Goal: Task Accomplishment & Management: Manage account settings

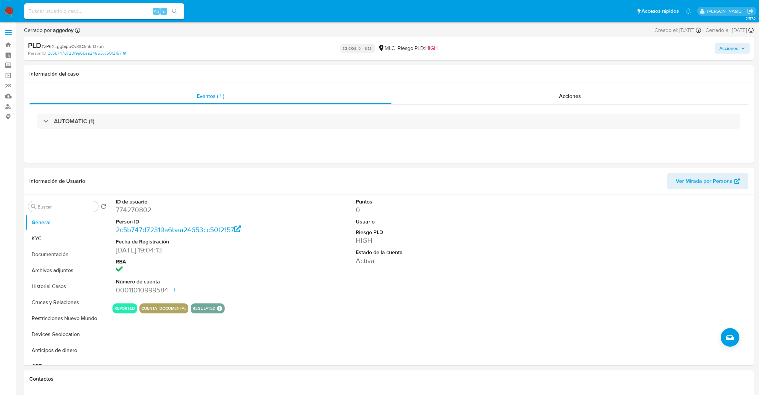
select select "10"
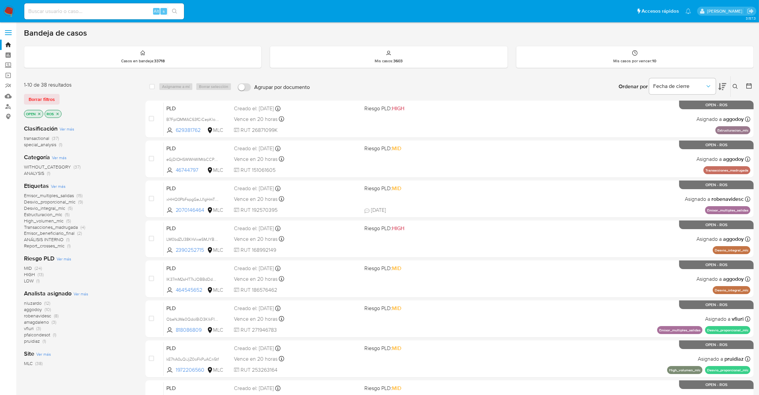
click at [34, 310] on span "aggodoy" at bounding box center [33, 309] width 18 height 7
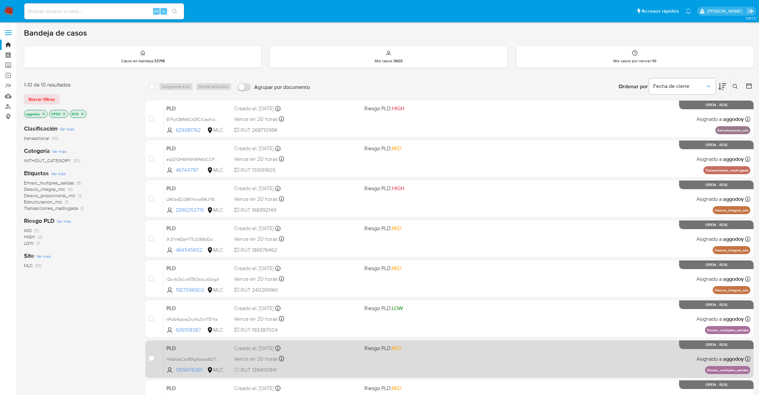
click at [618, 362] on div "PLD hWAXdcCbkfB5g4ppkaBDTnq3 1359476361 MLC Riesgo PLD: MID Creado el: 12/06/20…" at bounding box center [457, 359] width 587 height 34
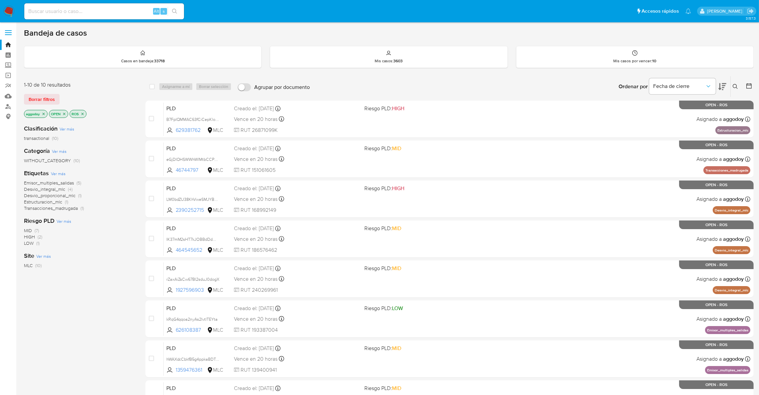
click at [84, 114] on icon "close-filter" at bounding box center [83, 114] width 4 height 4
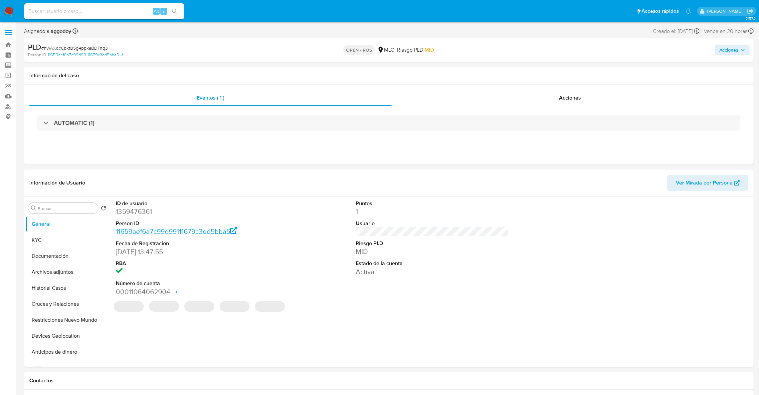
select select "10"
click at [45, 239] on button "KYC" at bounding box center [65, 240] width 78 height 16
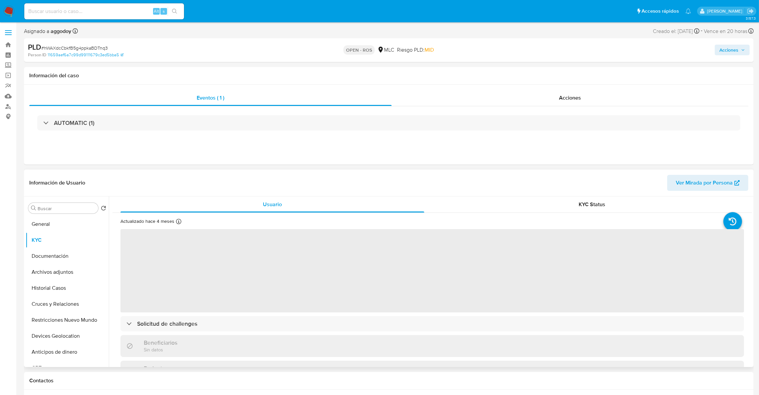
click at [48, 215] on div "Buscar Volver al orden por defecto General KYC Documentación Archivos adjuntos …" at bounding box center [67, 281] width 83 height 169
click at [52, 220] on button "General" at bounding box center [65, 224] width 78 height 16
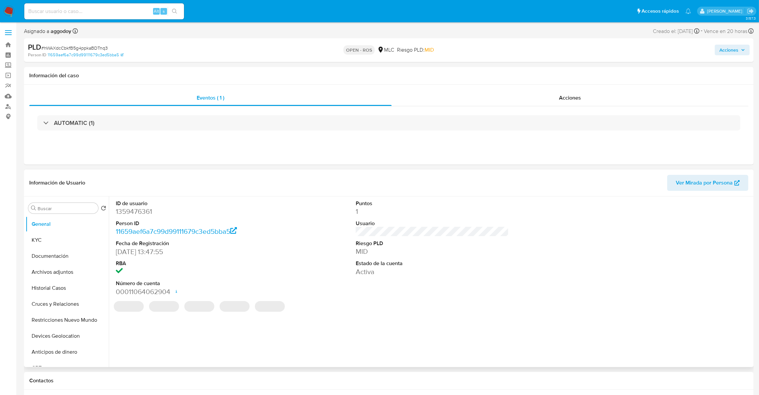
click at [139, 215] on dd "1359476361" at bounding box center [192, 211] width 153 height 9
copy dd "1359476361"
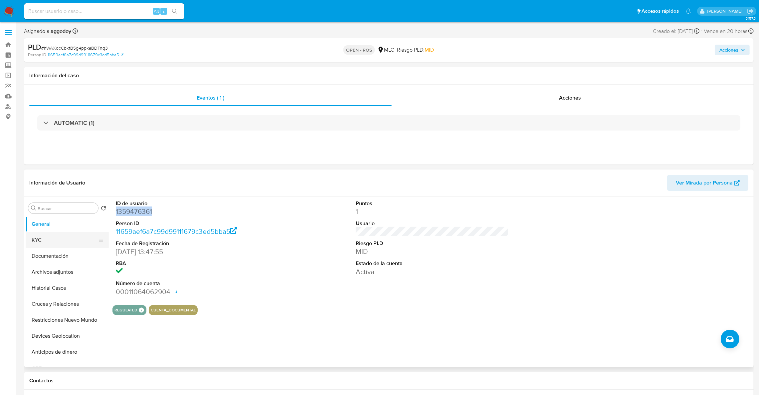
click at [36, 246] on button "KYC" at bounding box center [65, 240] width 78 height 16
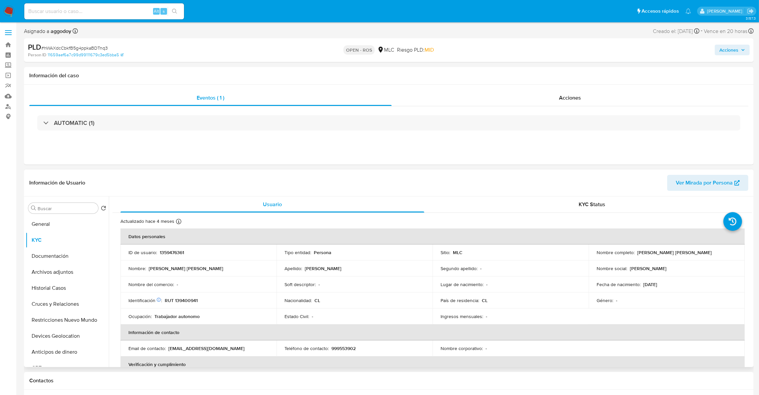
drag, startPoint x: 636, startPoint y: 253, endPoint x: 713, endPoint y: 250, distance: 77.6
click at [713, 250] on div "Nombre completo : Marcela Andrea Osorio Hernández" at bounding box center [667, 252] width 140 height 6
copy p "[PERSON_NAME] [PERSON_NAME]"
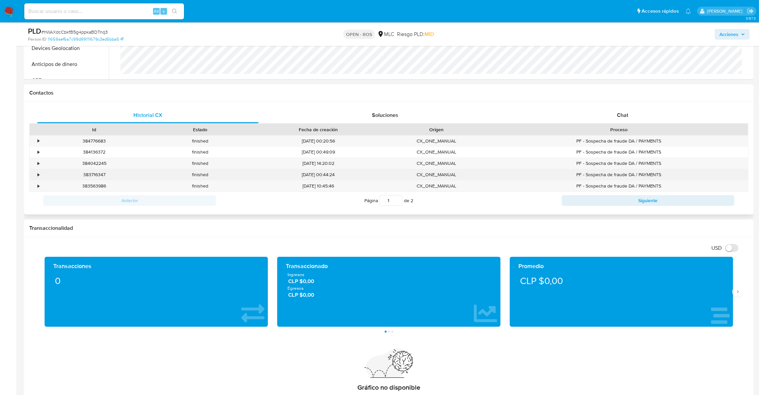
scroll to position [449, 0]
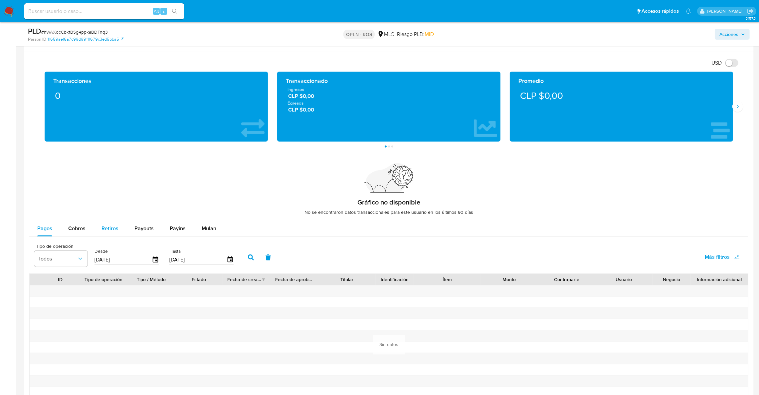
drag, startPoint x: 100, startPoint y: 223, endPoint x: 95, endPoint y: 226, distance: 5.8
click at [97, 225] on button "Retiros" at bounding box center [110, 228] width 33 height 16
select select "10"
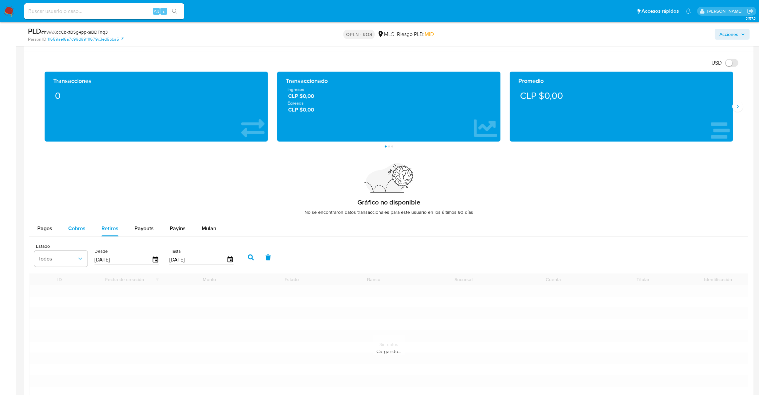
click at [85, 226] on button "Cobros" at bounding box center [76, 228] width 33 height 16
select select "10"
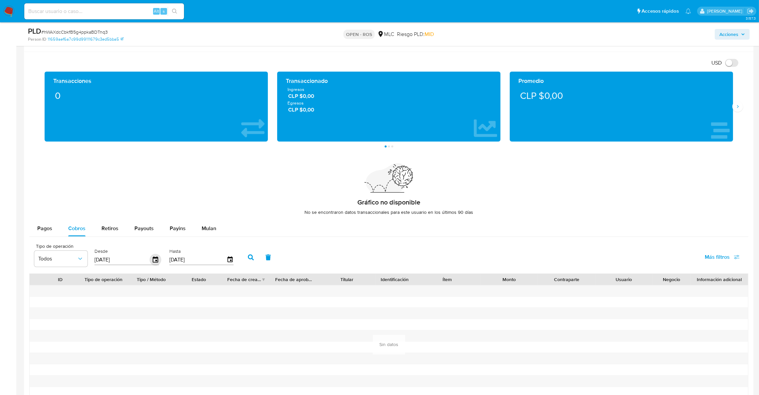
click at [153, 263] on icon "button" at bounding box center [156, 260] width 12 height 12
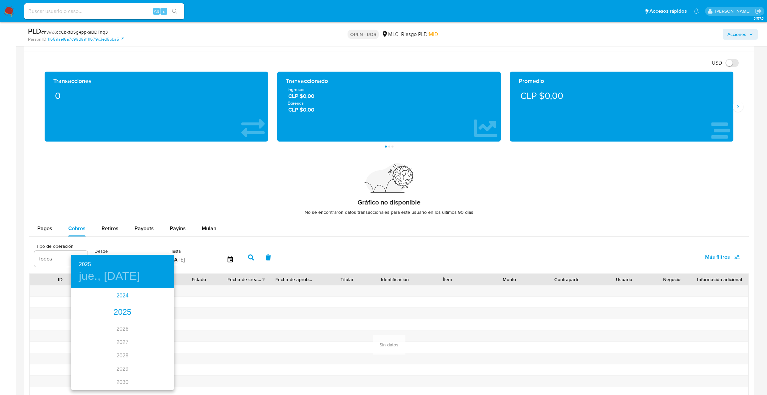
click at [124, 296] on div "2024" at bounding box center [122, 295] width 103 height 13
click at [157, 348] on div "sep." at bounding box center [157, 351] width 34 height 25
click at [135, 348] on p "13" at bounding box center [135, 347] width 5 height 7
type input "13/09/2024"
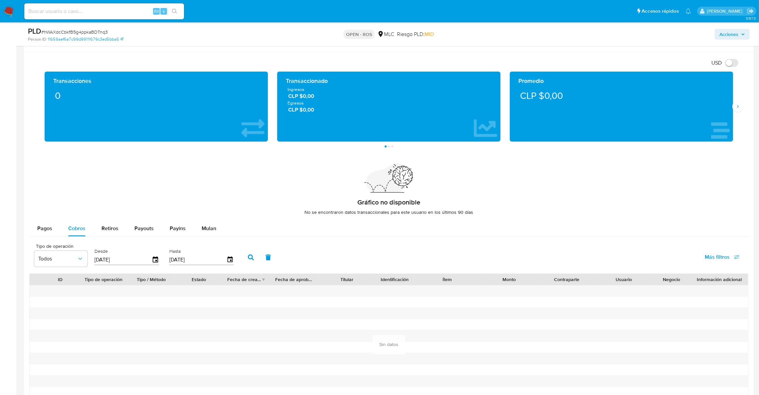
click at [242, 259] on button "button" at bounding box center [250, 257] width 17 height 16
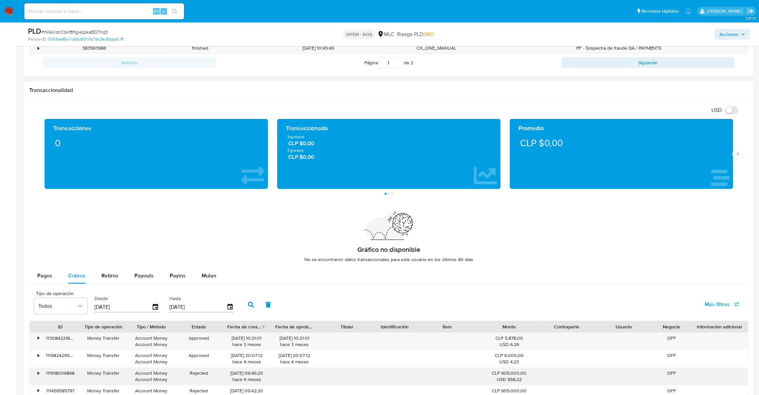
scroll to position [499, 0]
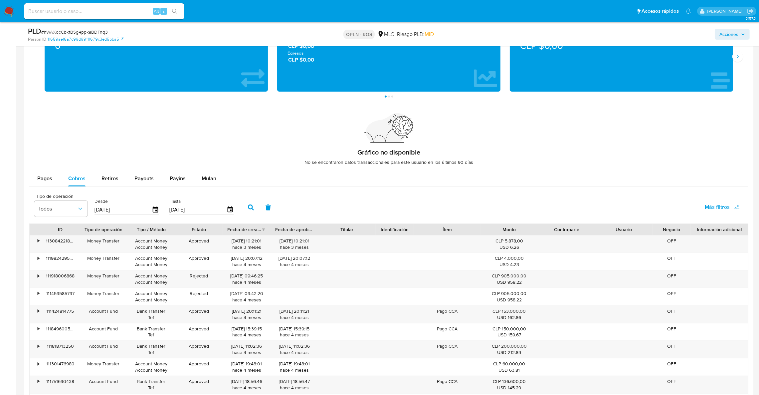
click at [253, 232] on div "Fecha de creación" at bounding box center [244, 229] width 34 height 7
drag, startPoint x: 253, startPoint y: 241, endPoint x: 223, endPoint y: 241, distance: 29.3
click at [221, 241] on div "• 108070000822 Account Fund Bank Transfer Tef Approved 11/04/2025 09:01:04 hace…" at bounding box center [389, 243] width 718 height 17
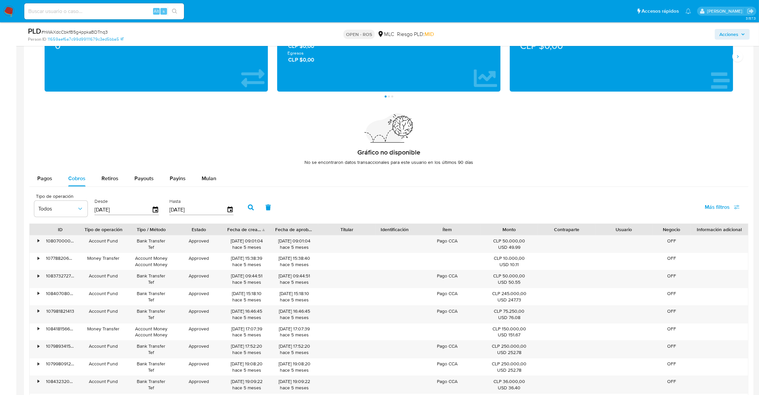
click at [263, 231] on div "Fecha de creación" at bounding box center [247, 229] width 48 height 11
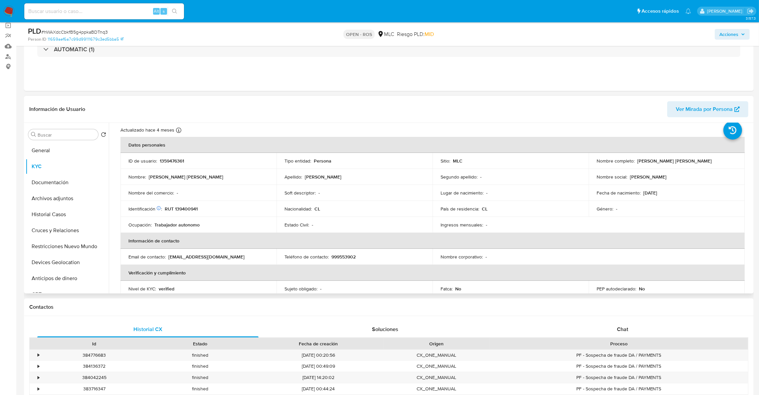
scroll to position [0, 0]
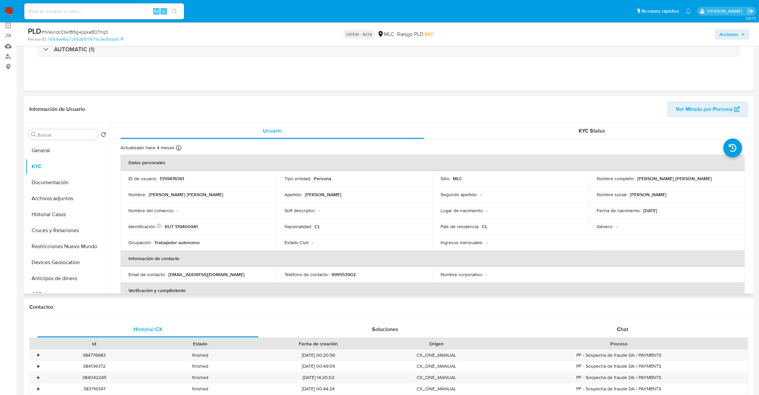
drag, startPoint x: 636, startPoint y: 179, endPoint x: 713, endPoint y: 178, distance: 77.5
click at [713, 178] on div "Nombre completo : Marcela Andrea Osorio Hernández" at bounding box center [667, 178] width 140 height 6
copy p "Marcela Andrea Osorio Hernández"
drag, startPoint x: 169, startPoint y: 275, endPoint x: 245, endPoint y: 277, distance: 76.2
click at [245, 277] on div "Email de contacto : marcelaosorioh04@gmail.com" at bounding box center [198, 274] width 140 height 6
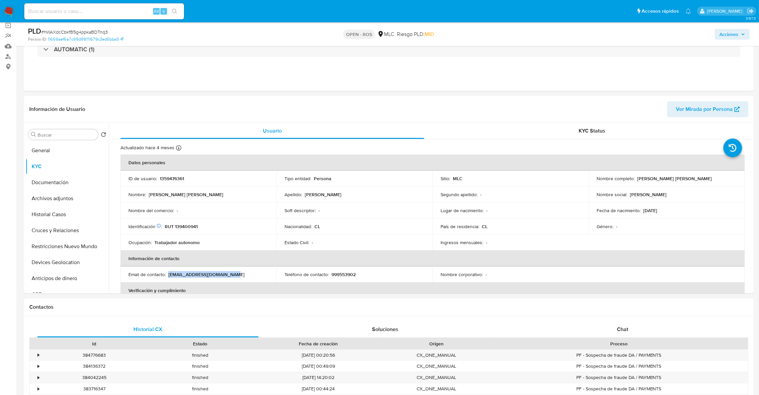
copy p "marcelaosorioh04@gmail.com"
click at [189, 227] on p "RUT 139400941" at bounding box center [181, 226] width 33 height 6
copy p "139400941"
click at [341, 275] on p "999553902" at bounding box center [343, 274] width 24 height 6
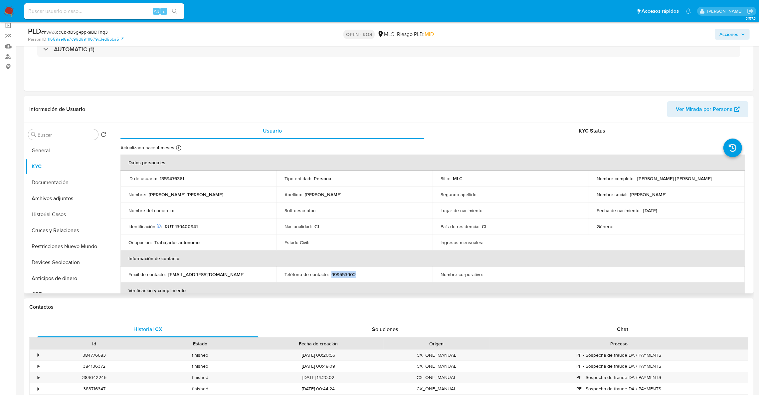
click at [341, 274] on p "999553902" at bounding box center [343, 274] width 24 height 6
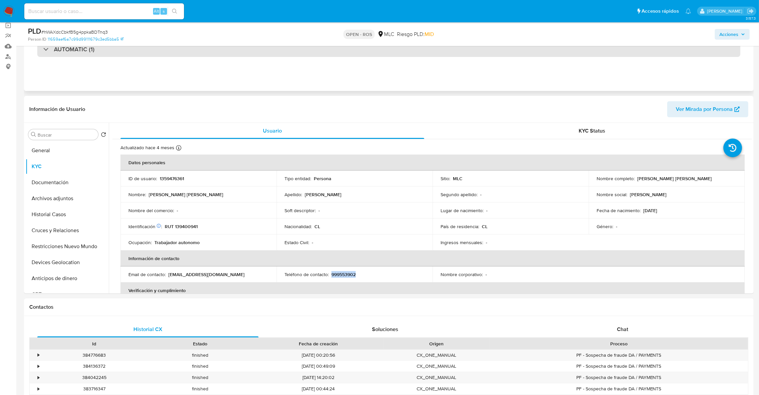
copy p "999553902"
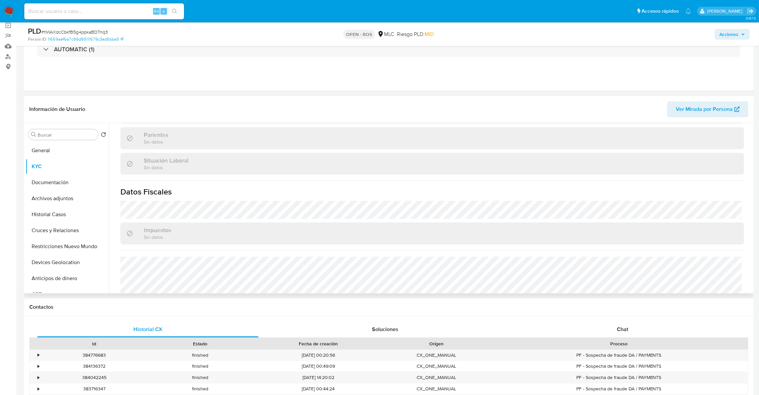
scroll to position [349, 0]
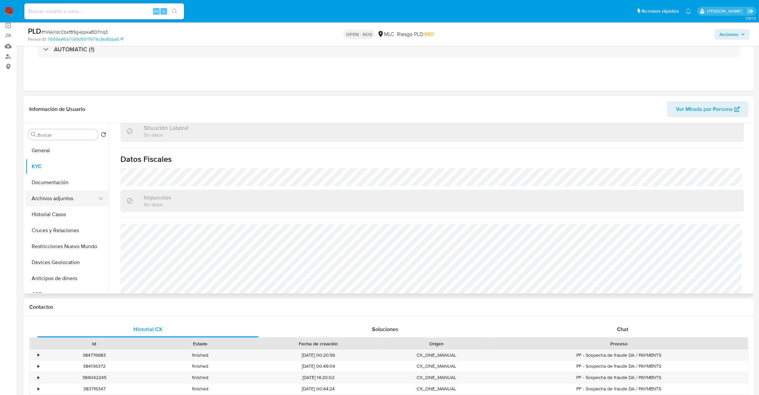
click at [54, 201] on button "Archivos adjuntos" at bounding box center [65, 198] width 78 height 16
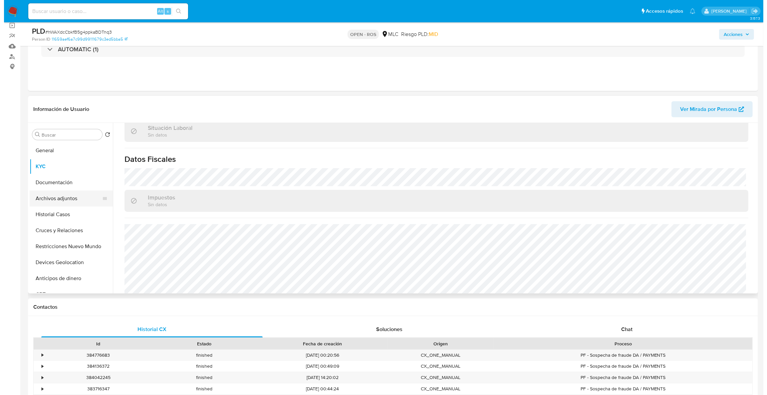
scroll to position [0, 0]
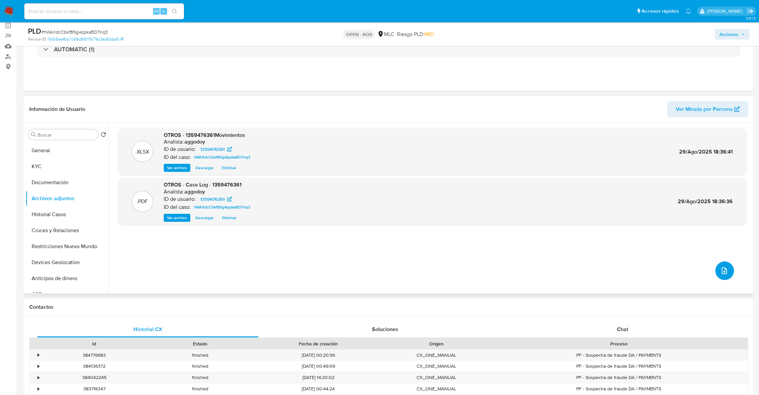
click at [727, 266] on button "upload-file" at bounding box center [724, 270] width 19 height 19
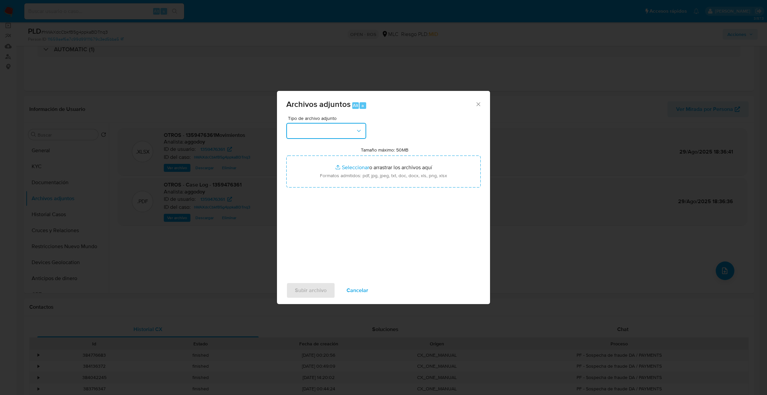
click at [338, 131] on button "button" at bounding box center [326, 131] width 80 height 16
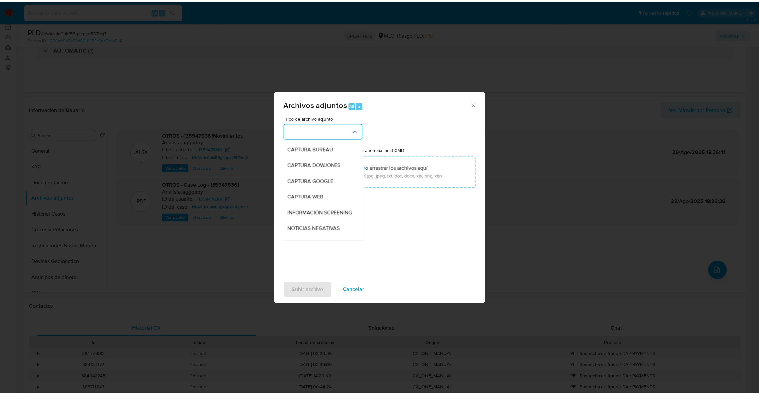
scroll to position [56, 0]
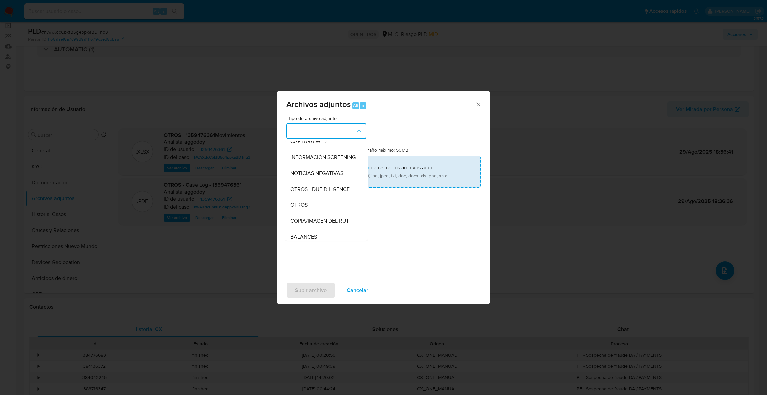
drag, startPoint x: 302, startPoint y: 206, endPoint x: 316, endPoint y: 180, distance: 29.2
click at [302, 206] on div "OTROS" at bounding box center [324, 205] width 68 height 16
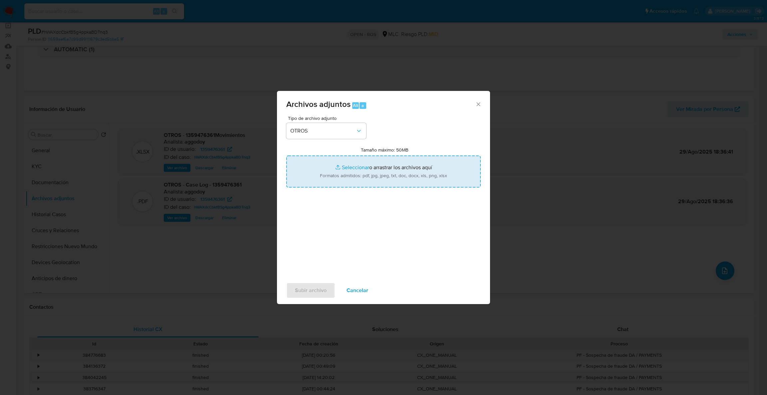
click at [324, 172] on input "Tamaño máximo: 50MB Seleccionar archivos" at bounding box center [383, 171] width 194 height 32
type input "C:\fakepath\UAF #1283.pdf"
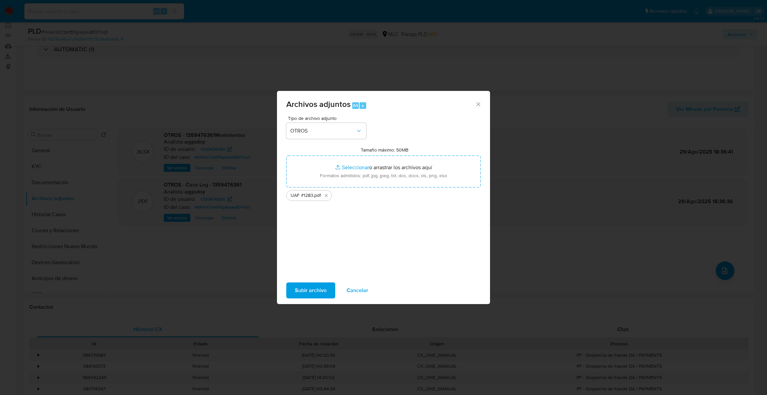
click at [297, 293] on span "Subir archivo" at bounding box center [311, 290] width 32 height 15
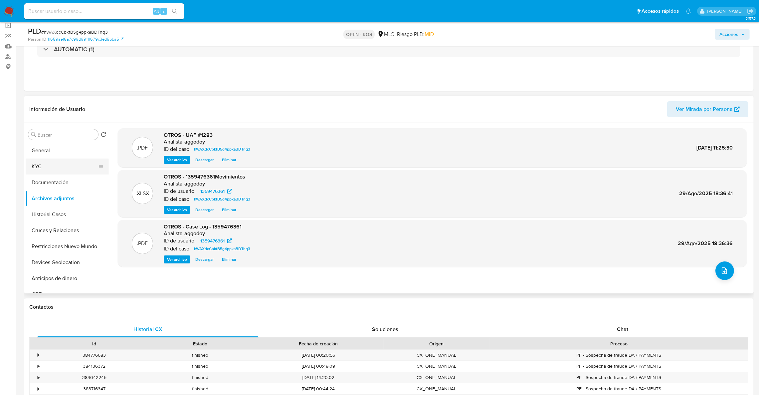
click at [59, 158] on button "KYC" at bounding box center [65, 166] width 78 height 16
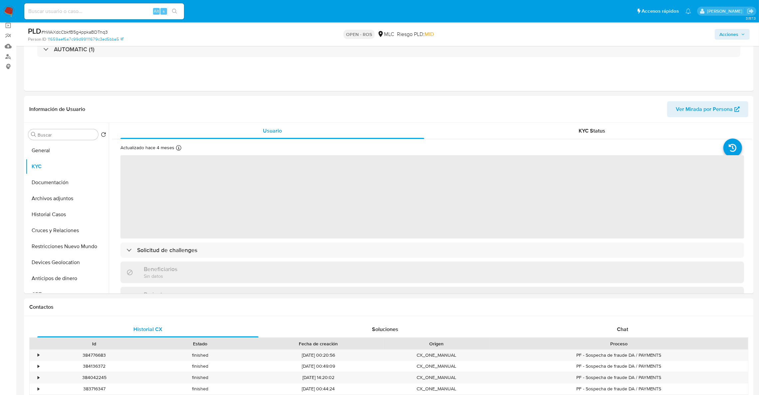
click at [721, 35] on span "Acciones" at bounding box center [728, 34] width 19 height 11
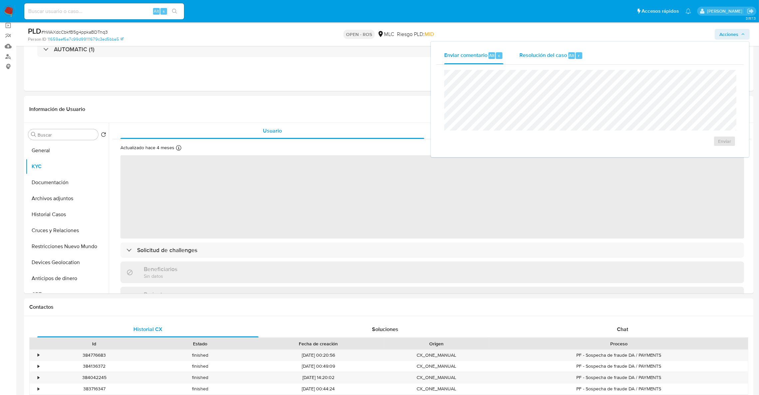
click at [562, 60] on div "Resolución del caso Alt r" at bounding box center [551, 55] width 64 height 17
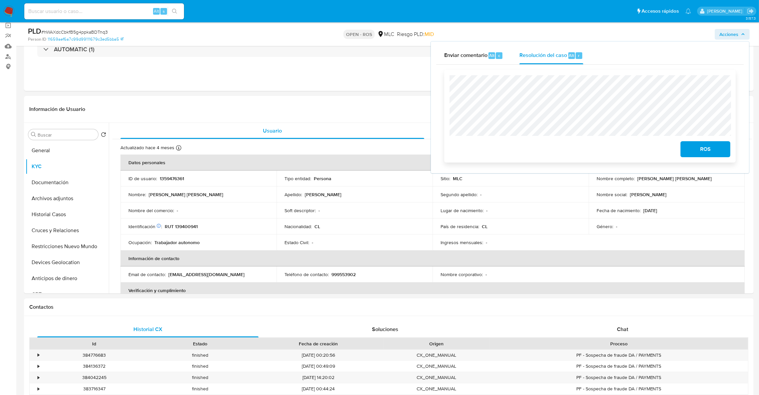
click at [692, 147] on span "ROS" at bounding box center [705, 149] width 33 height 15
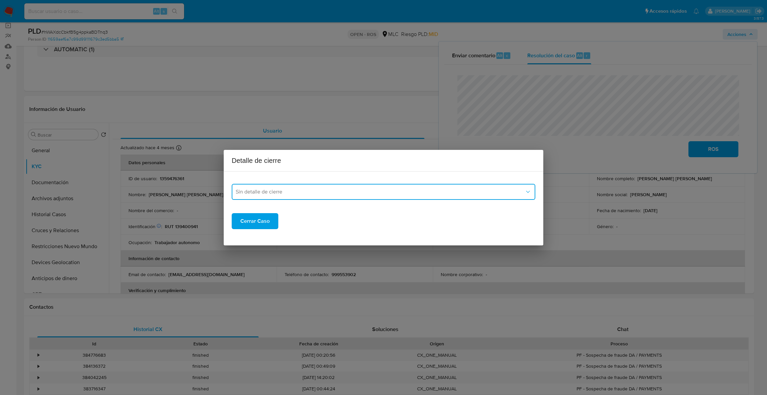
click at [351, 193] on span "Sin detalle de cierre" at bounding box center [380, 191] width 289 height 7
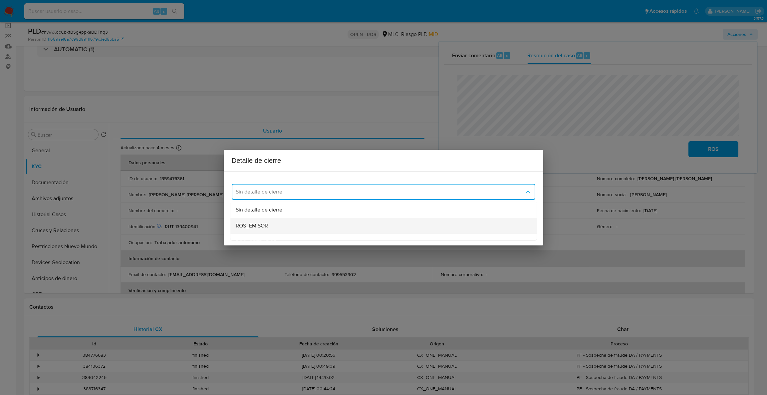
click at [245, 223] on span "ROS_EMISOR" at bounding box center [252, 225] width 32 height 7
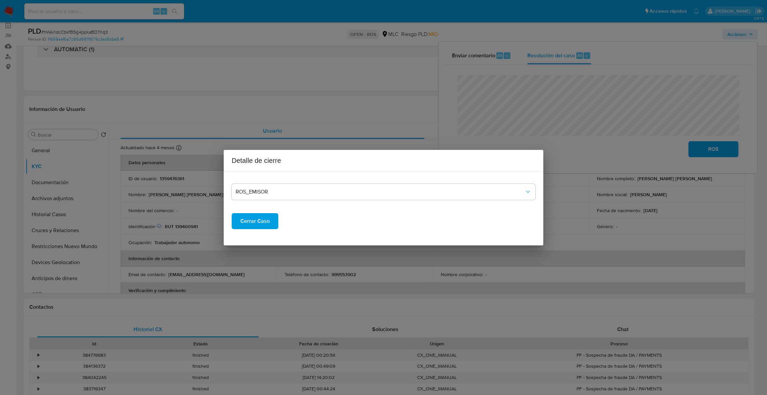
click at [243, 221] on span "Cerrar Caso" at bounding box center [254, 221] width 29 height 15
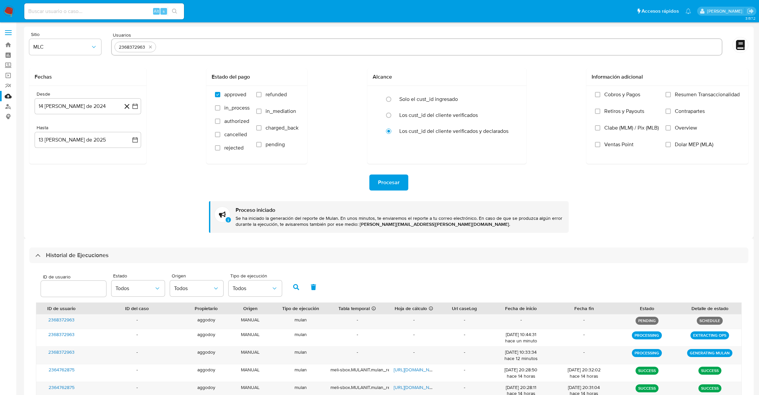
select select "10"
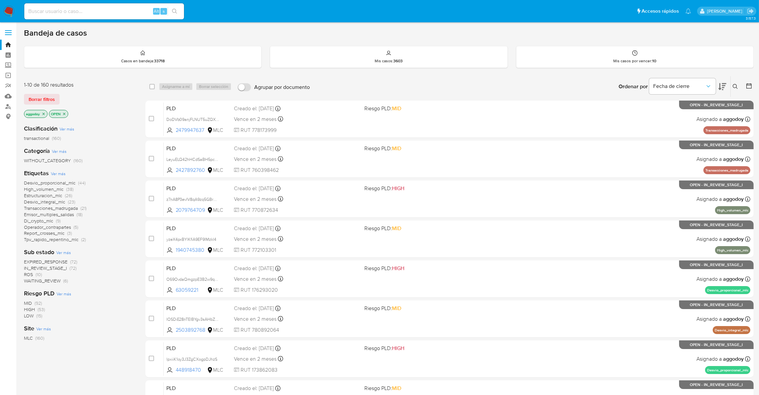
drag, startPoint x: 36, startPoint y: 269, endPoint x: 35, endPoint y: 273, distance: 4.3
click at [35, 273] on div "EXPIRED_RESPONSE (72) IN_REVIEW_STAGE_I (72) ROS (10) WAITING_REVIEW (6)" at bounding box center [79, 271] width 111 height 25
click at [33, 275] on span "ROS (10)" at bounding box center [33, 274] width 18 height 6
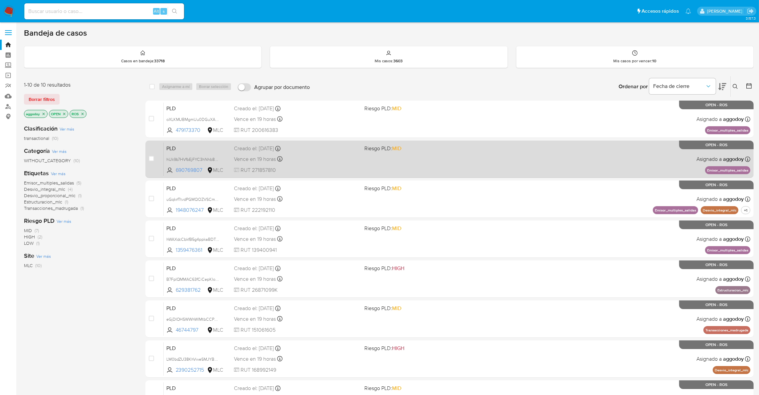
scroll to position [130, 0]
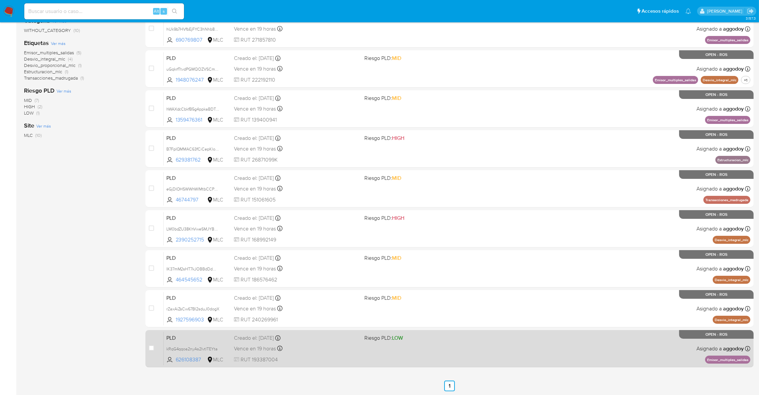
click at [331, 345] on div "Vence en 19 horas Vence el 10/09/2025 06:06:13" at bounding box center [296, 348] width 125 height 9
click at [346, 344] on div "Vence en 19 horas Vence el 10/09/2025 06:06:13" at bounding box center [296, 348] width 125 height 9
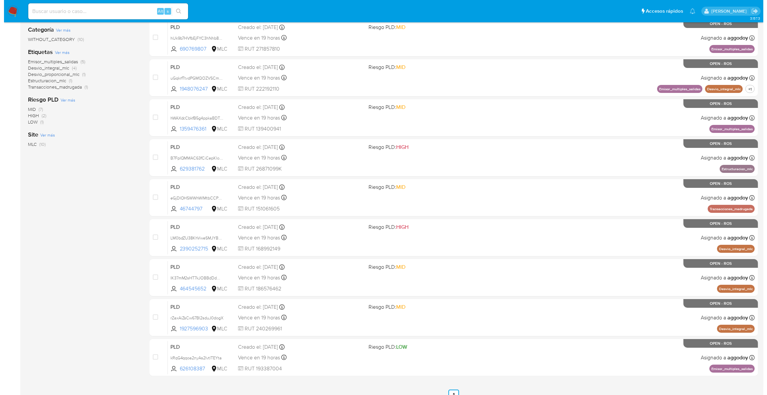
scroll to position [0, 0]
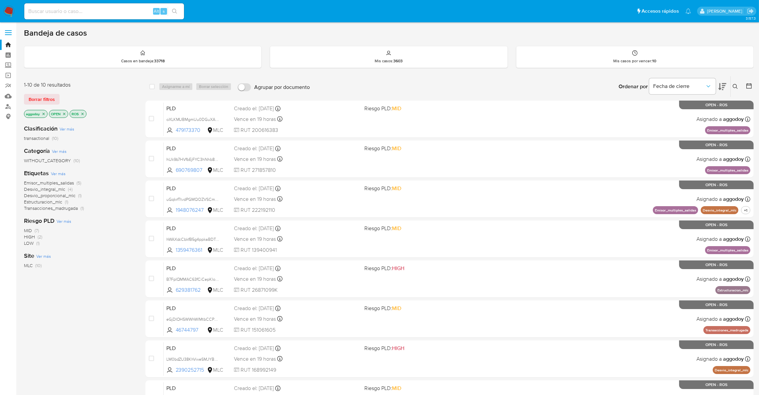
click at [737, 87] on icon at bounding box center [735, 86] width 5 height 5
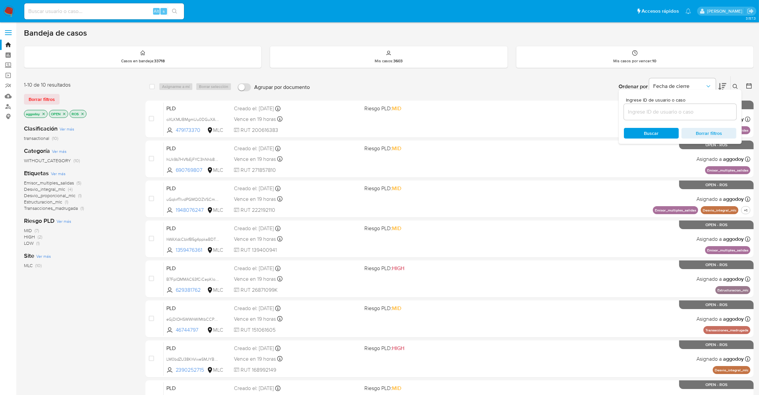
click at [644, 116] on div at bounding box center [680, 112] width 112 height 16
click at [641, 112] on input at bounding box center [680, 111] width 112 height 9
paste input "hUk9b7HVfbEjFYC3hNhb82mF"
type input "hUk9b7HVfbEjFYC3hNhb82mF"
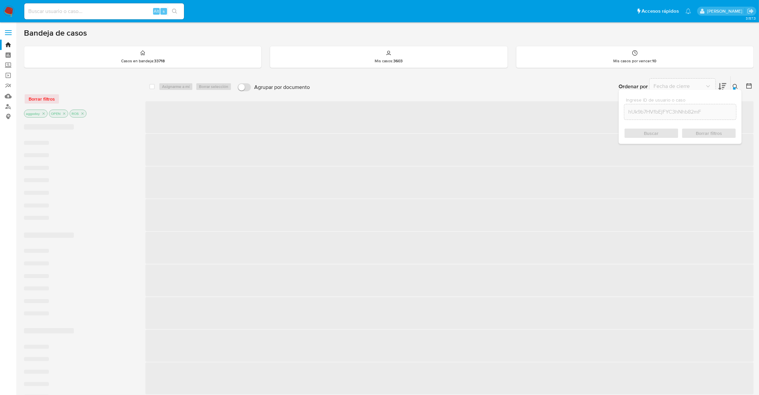
click at [733, 90] on div "Ingrese ID de usuario o caso hUk9b7HVfbEjFYC3hNhb82mF Buscar Borrar filtros" at bounding box center [680, 117] width 123 height 54
click at [733, 86] on div "Ordenar por Fecha de cierre No es posible ordenar los resultados mientras se en…" at bounding box center [533, 86] width 441 height 21
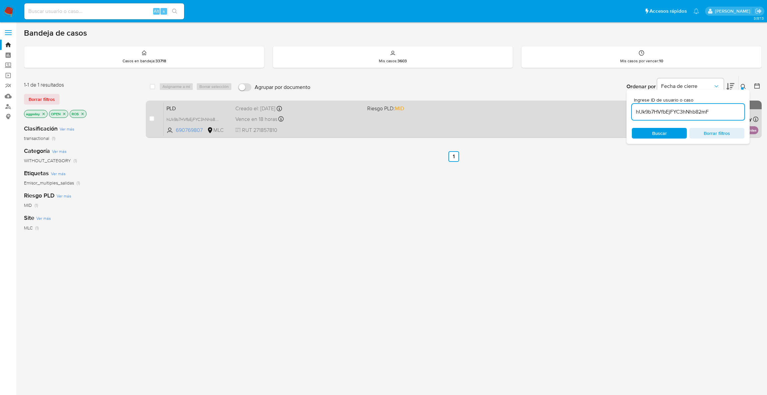
click at [442, 123] on div "PLD hUk9b7HVfbEjFYC3hNhb82mF 690769807 MLC Riesgo PLD: MID Creado el: 12/06/202…" at bounding box center [461, 119] width 594 height 34
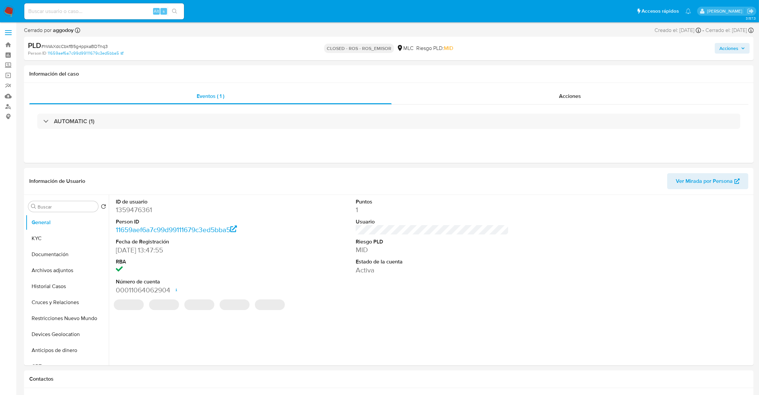
select select "10"
drag, startPoint x: 0, startPoint y: 0, endPoint x: 63, endPoint y: 239, distance: 246.7
click at [63, 239] on button "KYC" at bounding box center [65, 238] width 78 height 16
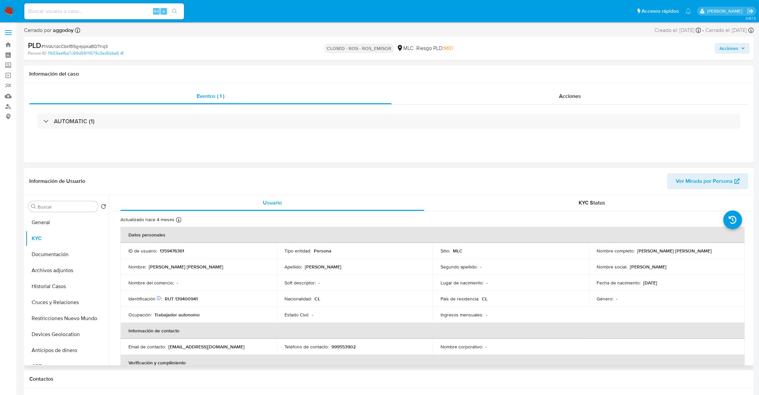
click at [181, 300] on p "RUT 139400941" at bounding box center [181, 299] width 33 height 6
copy p "139400941"
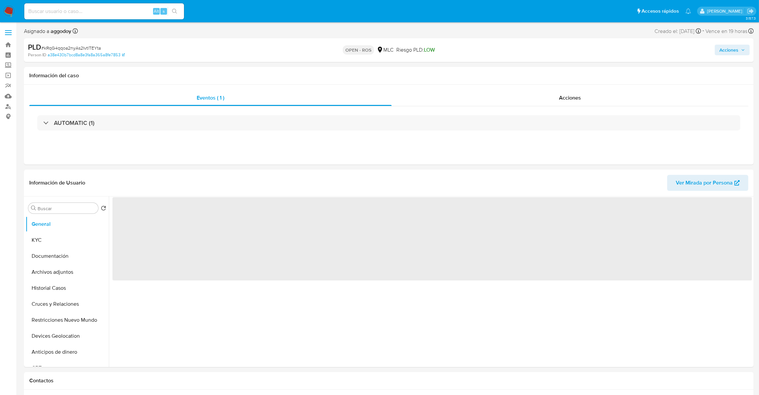
select select "10"
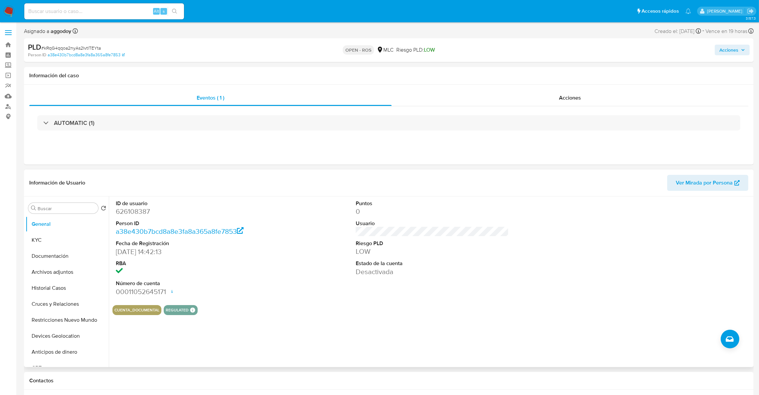
click at [120, 209] on dd "626108387" at bounding box center [192, 211] width 153 height 9
copy dd "626108387"
select select "10"
click at [49, 238] on button "KYC" at bounding box center [65, 240] width 78 height 16
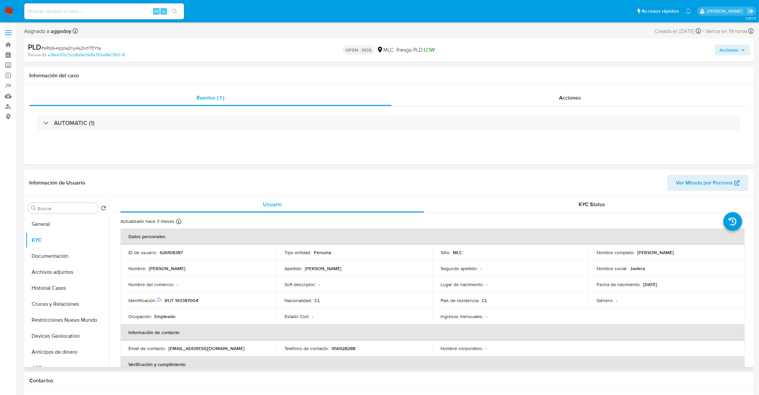
drag, startPoint x: 633, startPoint y: 253, endPoint x: 713, endPoint y: 252, distance: 80.9
click at [713, 252] on div "Nombre completo : [PERSON_NAME]" at bounding box center [667, 252] width 140 height 6
copy div "[PERSON_NAME]"
click at [185, 298] on p "RUT 193387004" at bounding box center [182, 300] width 34 height 6
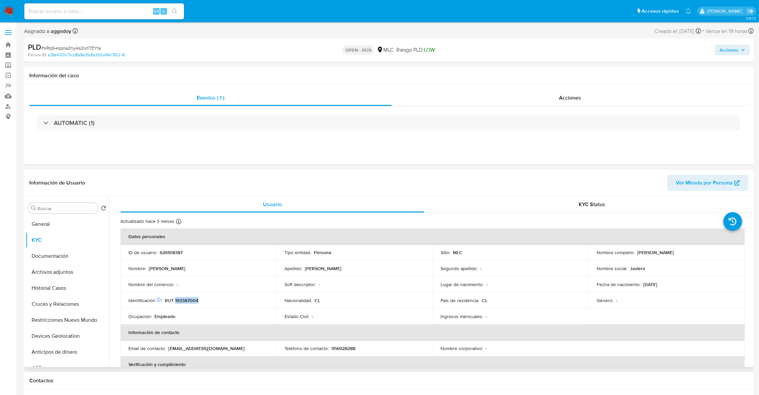
copy p "193387004"
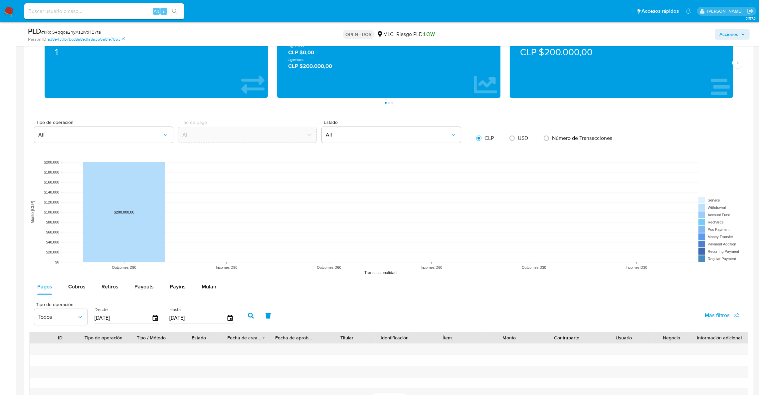
scroll to position [599, 0]
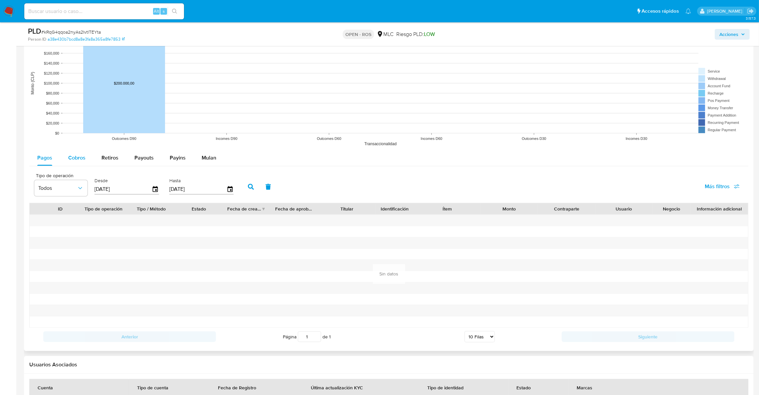
click at [83, 160] on span "Cobros" at bounding box center [76, 158] width 17 height 8
select select "10"
click at [151, 192] on icon "button" at bounding box center [156, 189] width 12 height 12
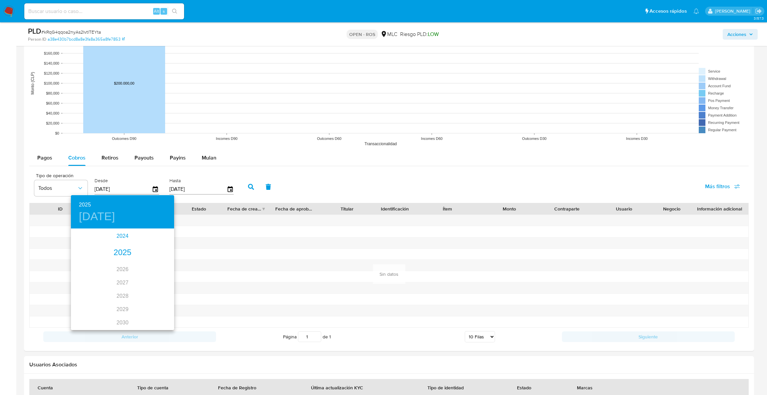
click at [123, 237] on div "2024" at bounding box center [122, 235] width 103 height 13
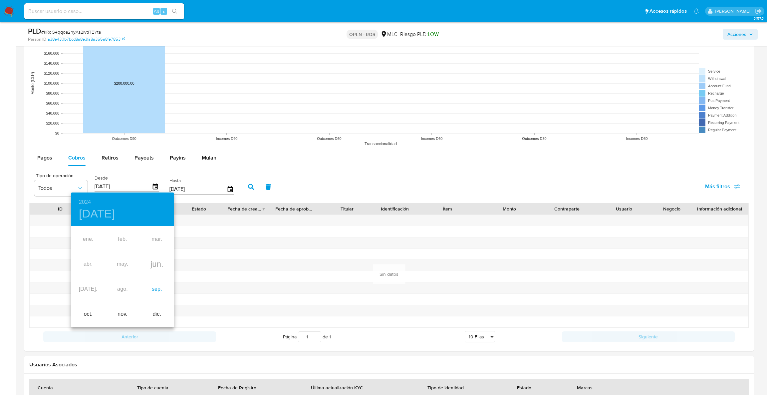
click at [155, 293] on div "sep." at bounding box center [157, 289] width 34 height 25
type input "12/09/2024"
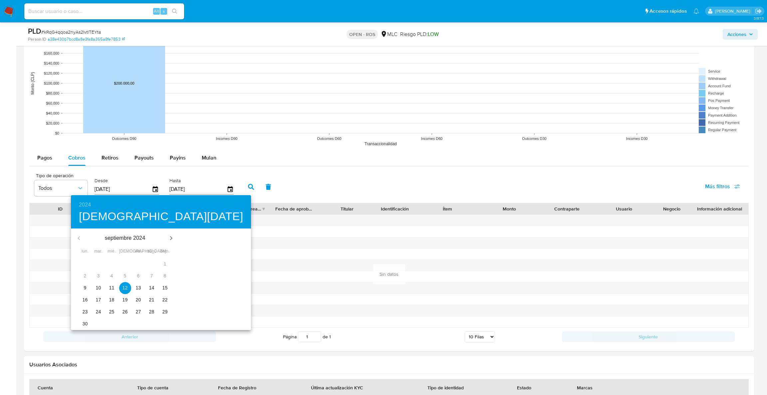
click at [123, 290] on p "12" at bounding box center [124, 287] width 5 height 7
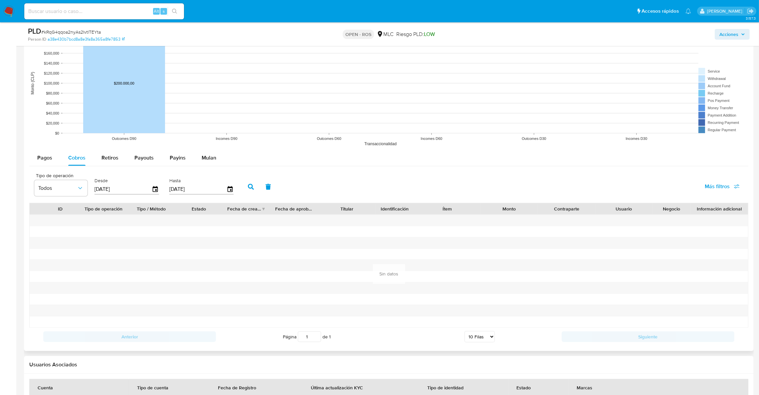
click at [244, 189] on button "button" at bounding box center [250, 187] width 17 height 16
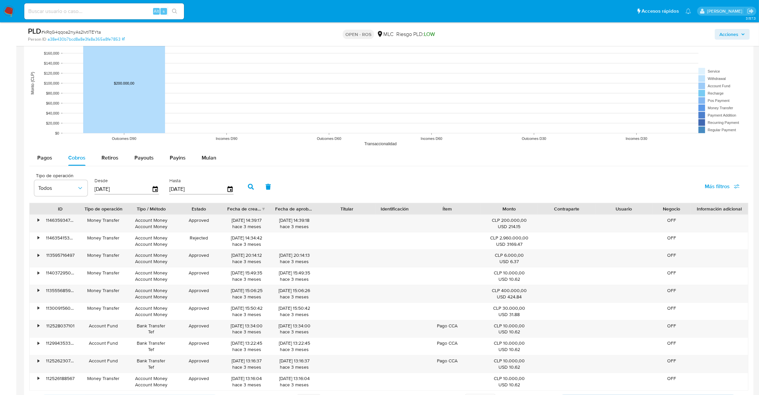
click at [255, 210] on div "Fecha de creación" at bounding box center [244, 208] width 34 height 7
drag, startPoint x: 252, startPoint y: 221, endPoint x: 217, endPoint y: 221, distance: 34.9
click at [217, 221] on div "• 110611810446 Money Transfer Account Money Account Money Approved 06/05/2025 1…" at bounding box center [389, 223] width 718 height 17
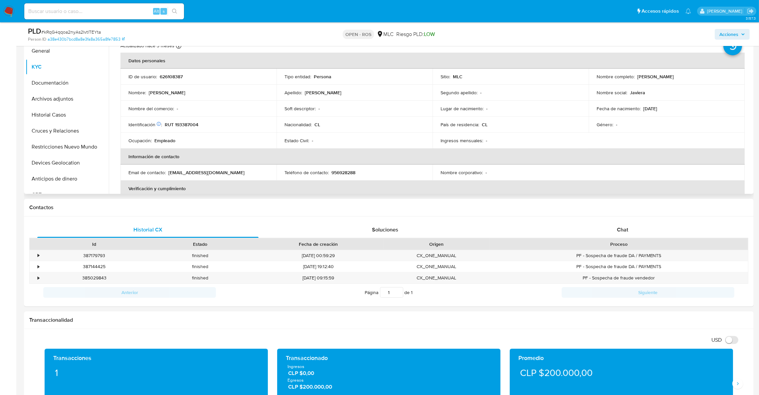
scroll to position [0, 0]
drag, startPoint x: 636, startPoint y: 79, endPoint x: 708, endPoint y: 79, distance: 72.5
click at [708, 79] on div "Nombre completo : Javiera Andrea Salgado Cabello" at bounding box center [667, 79] width 140 height 6
copy p "[PERSON_NAME]"
click at [194, 116] on td "Nombre del comercio : -" at bounding box center [198, 111] width 156 height 16
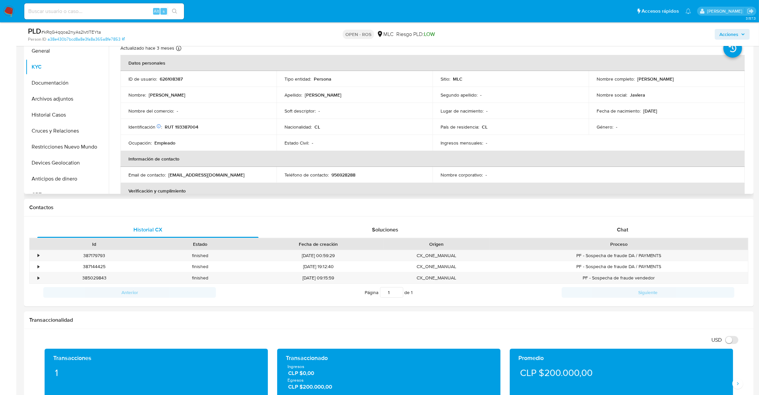
click at [194, 127] on p "RUT 193387004" at bounding box center [182, 127] width 34 height 6
copy p "193387004"
click at [169, 175] on p "javieras466@gmail.com" at bounding box center [206, 175] width 76 height 6
drag, startPoint x: 166, startPoint y: 175, endPoint x: 238, endPoint y: 176, distance: 71.6
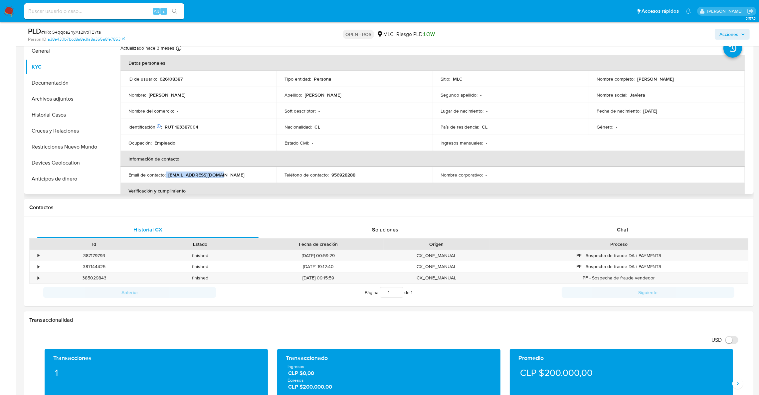
click at [238, 176] on div "Email de contacto : javieras466@gmail.com" at bounding box center [198, 175] width 140 height 6
copy div "javieras466@gmail.com"
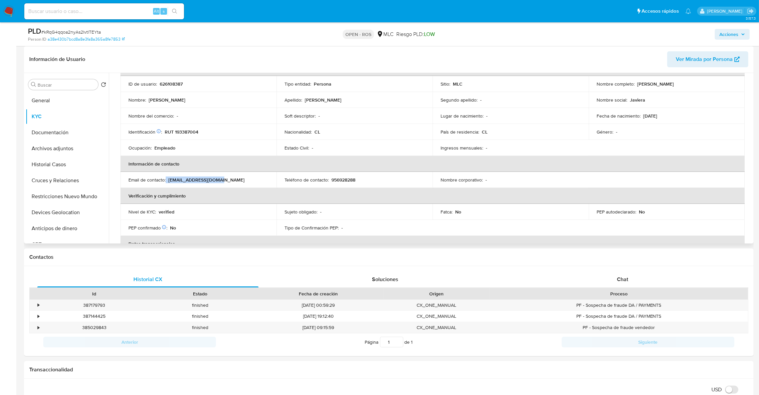
scroll to position [149, 0]
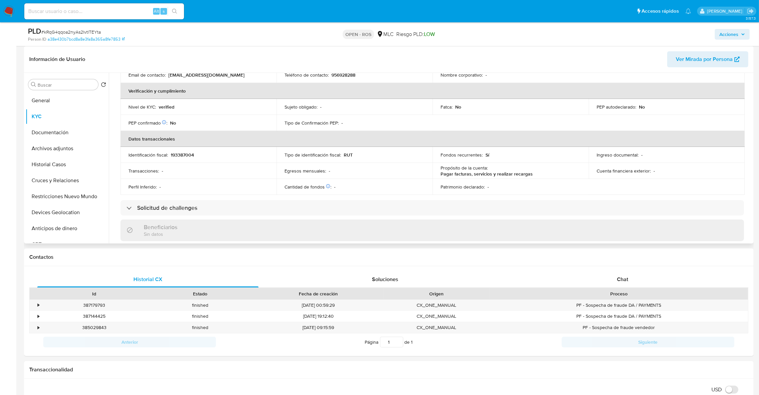
click at [339, 70] on div "Información de Usuario Ver Mirada por Persona" at bounding box center [389, 59] width 730 height 27
click at [339, 72] on div "Información de Usuario Ver Mirada por Persona" at bounding box center [389, 59] width 730 height 27
drag, startPoint x: 339, startPoint y: 72, endPoint x: 336, endPoint y: 74, distance: 3.4
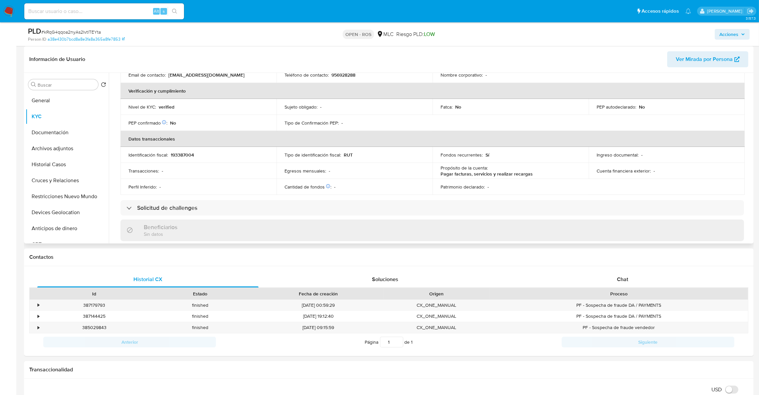
click at [336, 74] on p "956928288" at bounding box center [343, 75] width 24 height 6
copy p "956928288"
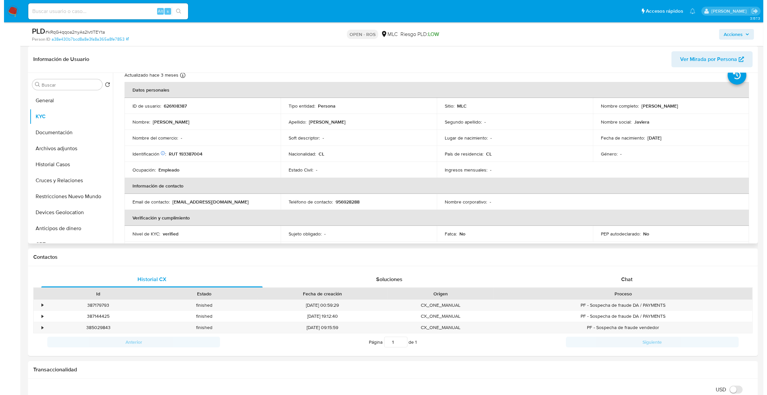
scroll to position [0, 0]
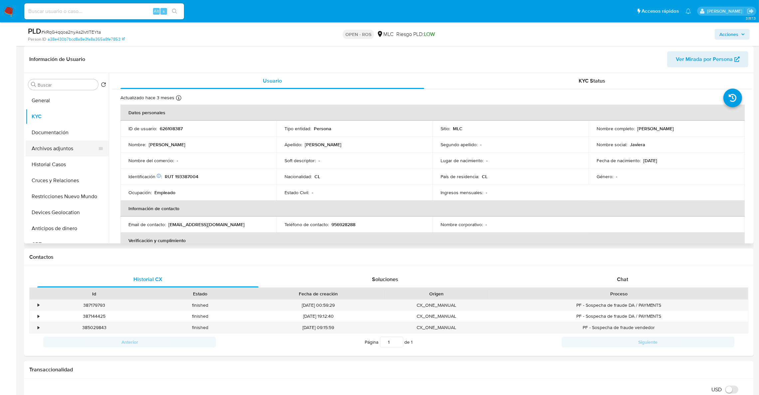
click at [63, 144] on button "Archivos adjuntos" at bounding box center [65, 148] width 78 height 16
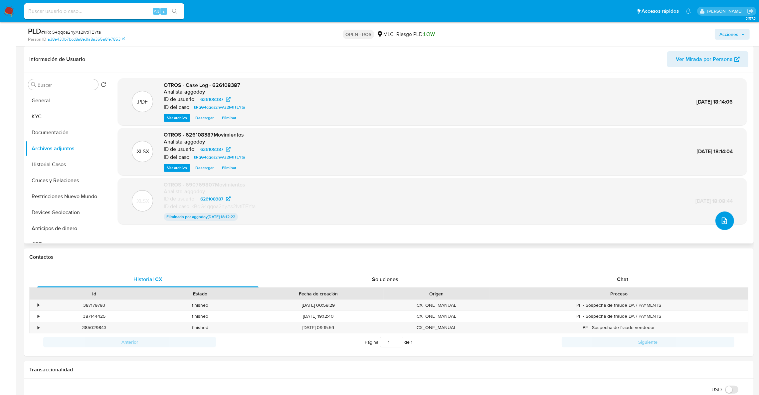
click at [722, 223] on icon "upload-file" at bounding box center [724, 221] width 8 height 8
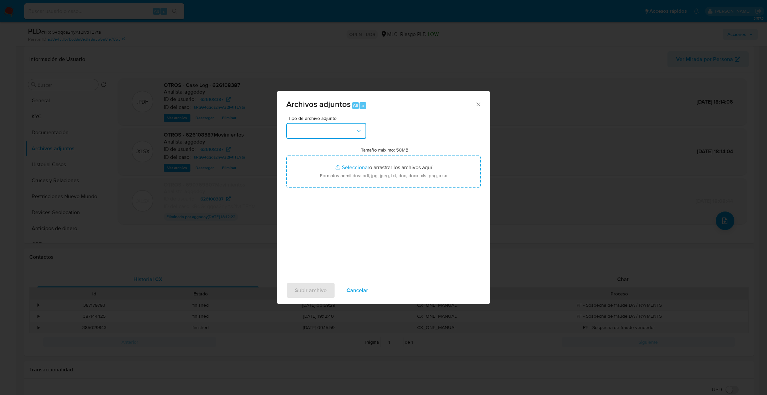
click at [322, 128] on button "button" at bounding box center [326, 131] width 80 height 16
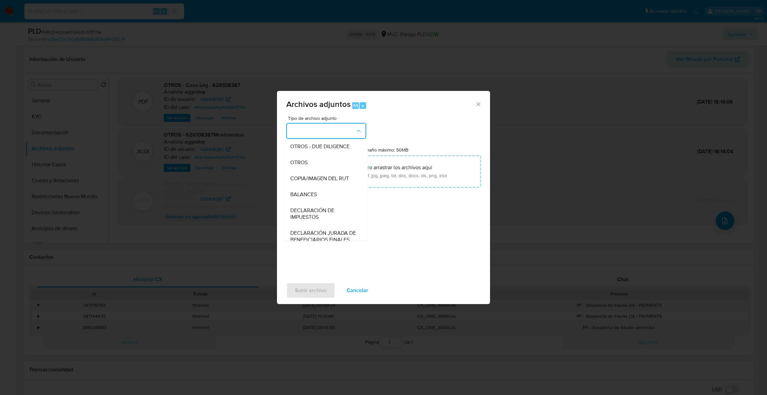
scroll to position [248, 0]
click at [117, 200] on div "Archivos adjuntos Alt a Tipo de archivo adjunto CAPTURA BUREAU CAPTURA DOWJONES…" at bounding box center [383, 197] width 767 height 395
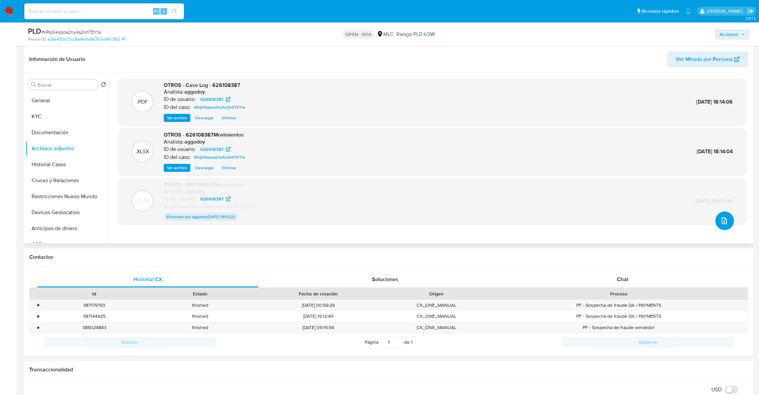
click at [721, 215] on button "upload-file" at bounding box center [724, 220] width 19 height 19
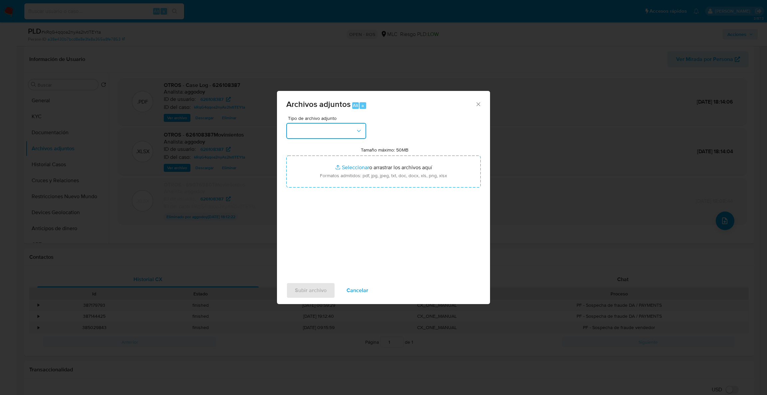
click at [350, 133] on button "button" at bounding box center [326, 131] width 80 height 16
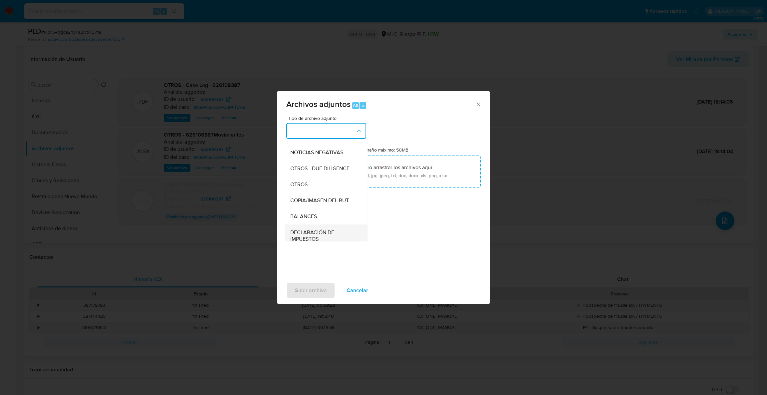
scroll to position [27, 0]
drag, startPoint x: 312, startPoint y: 230, endPoint x: 312, endPoint y: 237, distance: 7.0
click at [312, 237] on ul "CAPTURA BUREAU CAPTURA DOWJONES CAPTURA GOOGLE CAPTURA WEB INFORMACIÓN SCREENIN…" at bounding box center [326, 291] width 83 height 357
click at [312, 237] on div "OTROS" at bounding box center [324, 233] width 68 height 16
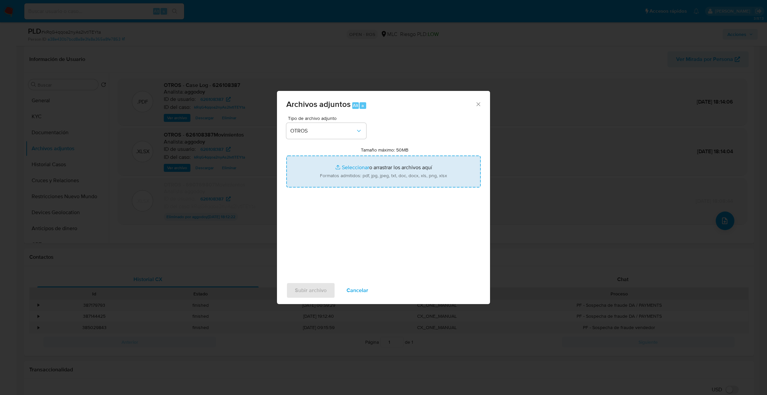
click at [335, 182] on input "Tamaño máximo: 50MB Seleccionar archivos" at bounding box center [383, 171] width 194 height 32
type input "C:\fakepath\UAF #1284.pdf"
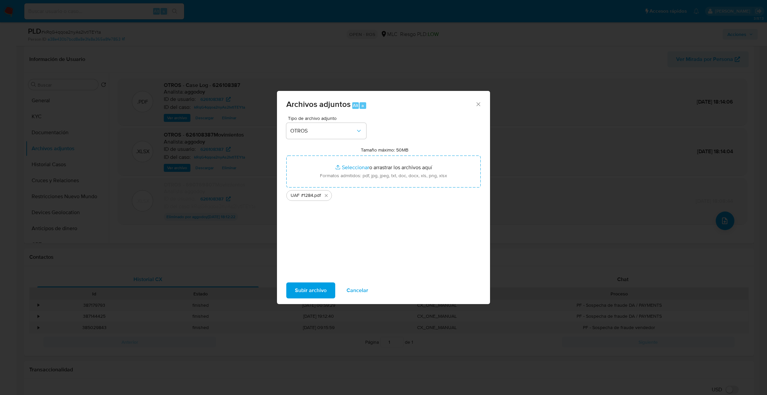
click at [304, 292] on span "Subir archivo" at bounding box center [311, 290] width 32 height 15
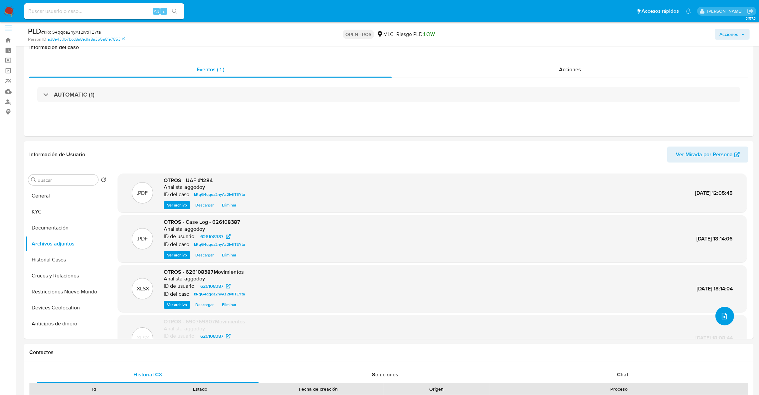
scroll to position [0, 0]
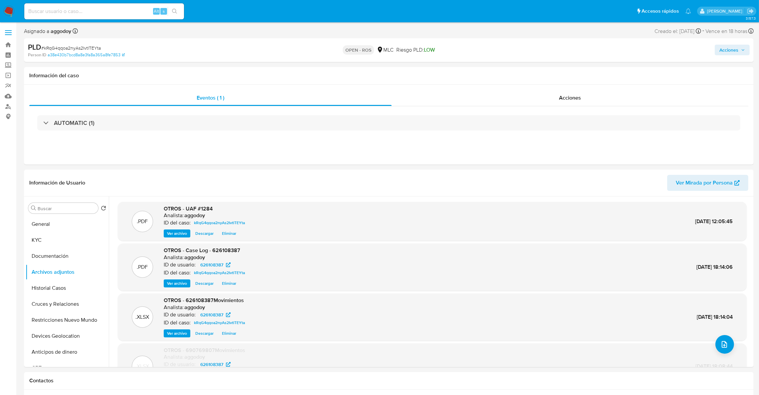
click at [716, 46] on button "Acciones" at bounding box center [732, 50] width 35 height 11
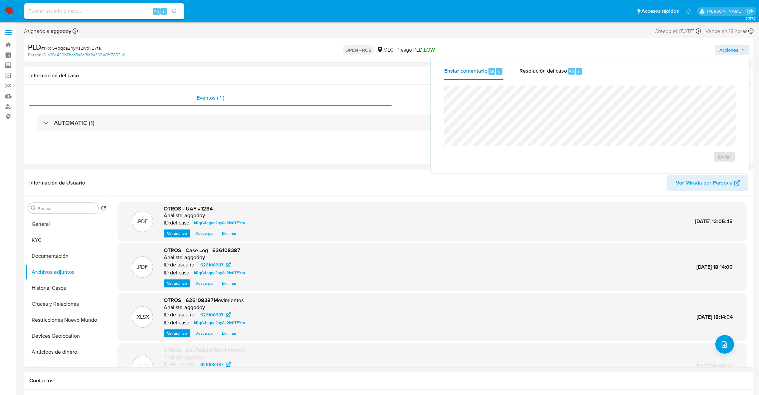
drag, startPoint x: 505, startPoint y: 73, endPoint x: 520, endPoint y: 75, distance: 15.2
click at [506, 73] on button "Enviar comentario Alt c" at bounding box center [473, 71] width 75 height 17
click at [526, 75] on div "Resolución del caso Alt r" at bounding box center [551, 71] width 64 height 17
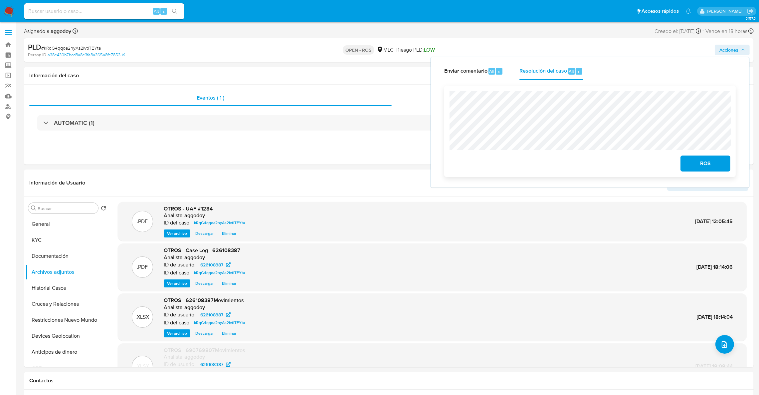
click at [698, 159] on span "ROS" at bounding box center [705, 163] width 33 height 15
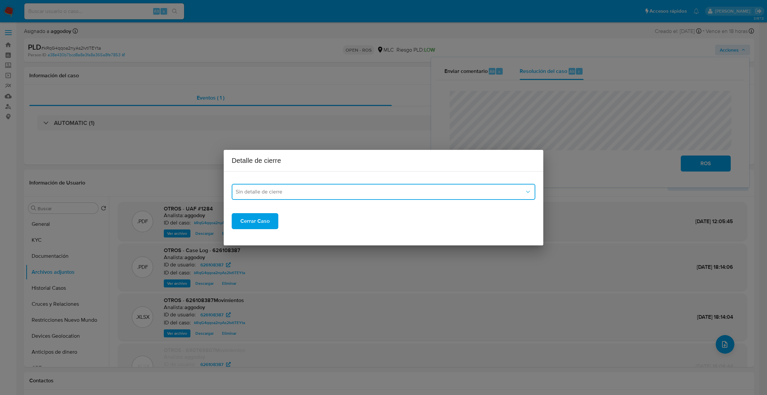
click at [347, 187] on button "Sin detalle de cierre" at bounding box center [383, 192] width 303 height 16
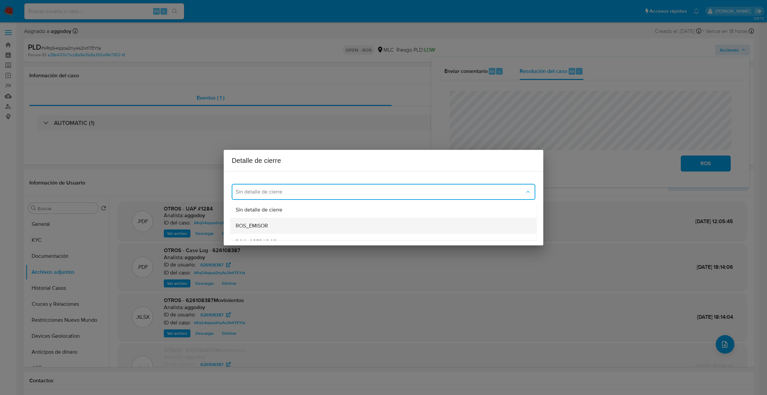
click at [277, 228] on div "ROS_EMISOR" at bounding box center [382, 226] width 292 height 16
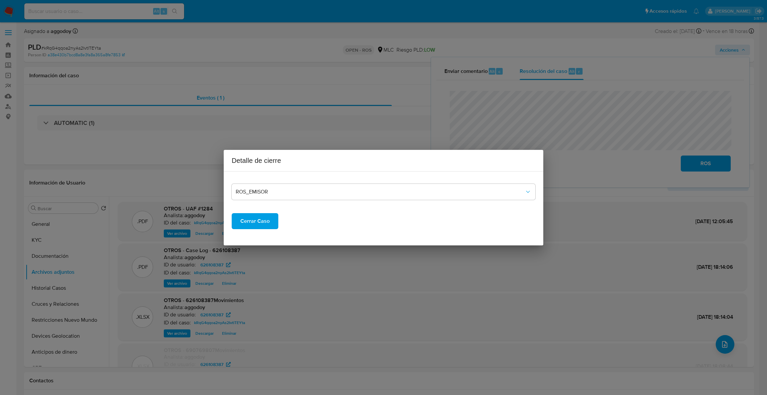
click at [265, 225] on span "Cerrar Caso" at bounding box center [254, 221] width 29 height 15
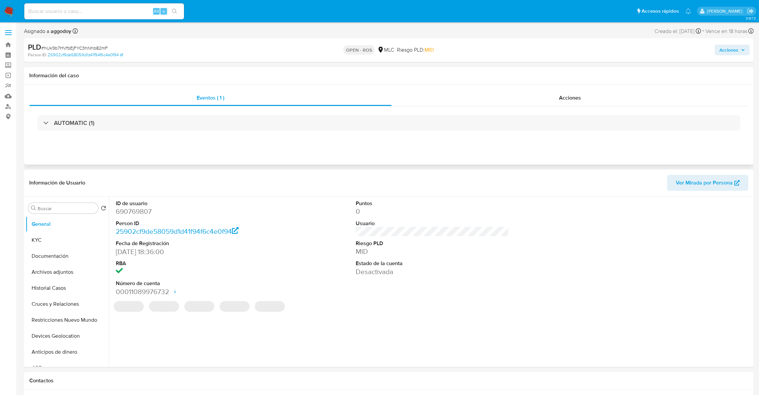
select select "10"
click at [42, 288] on button "Historial Casos" at bounding box center [65, 288] width 78 height 16
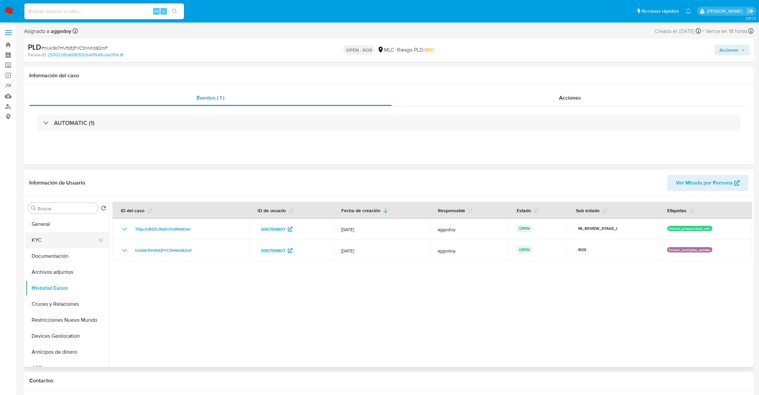
click at [43, 240] on button "KYC" at bounding box center [65, 240] width 78 height 16
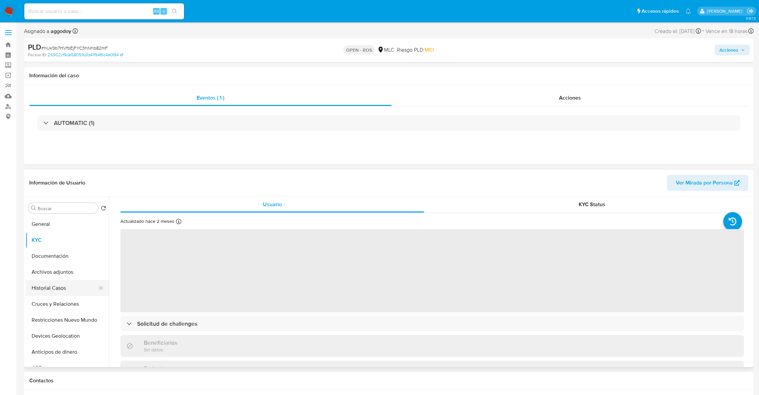
click at [43, 284] on button "Historial Casos" at bounding box center [65, 288] width 78 height 16
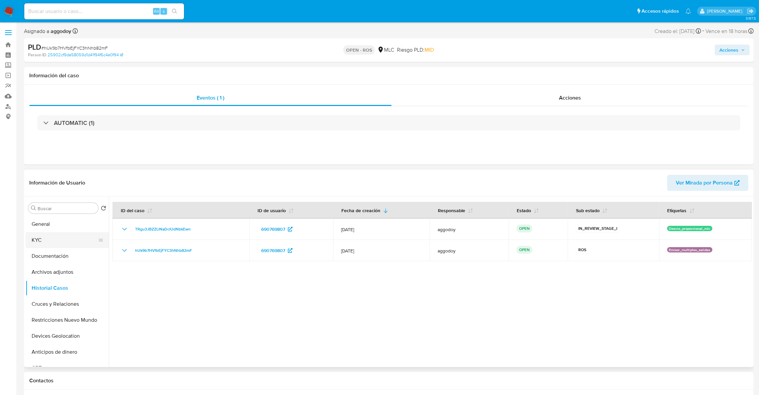
click at [38, 239] on button "KYC" at bounding box center [65, 240] width 78 height 16
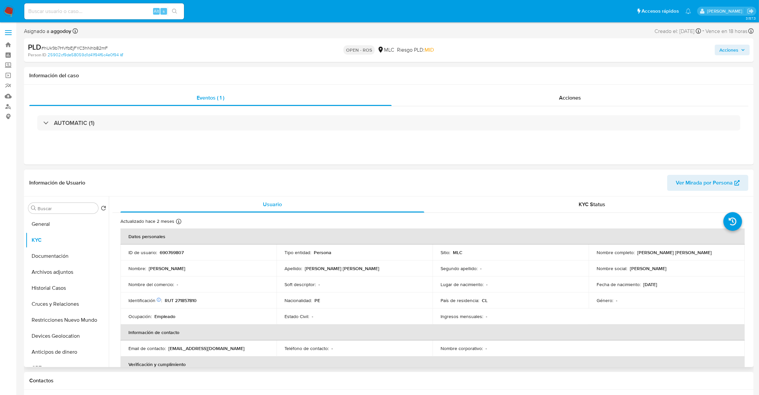
click at [183, 298] on p "RUT 271857810" at bounding box center [181, 300] width 32 height 6
drag, startPoint x: 184, startPoint y: 298, endPoint x: 153, endPoint y: 245, distance: 61.8
click at [131, 237] on th "Datos personales" at bounding box center [432, 236] width 624 height 16
click at [181, 255] on p "690769807" at bounding box center [172, 252] width 24 height 6
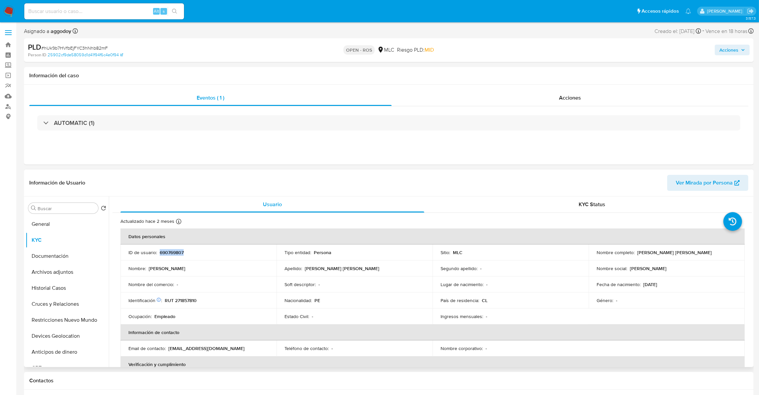
click at [181, 255] on p "690769807" at bounding box center [172, 252] width 24 height 6
copy p "690769807"
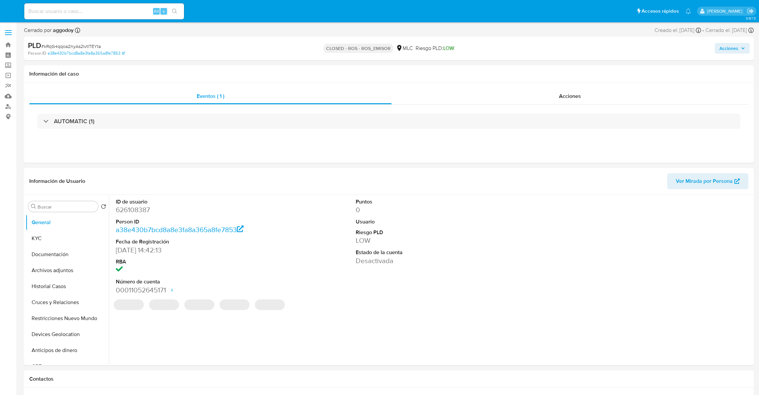
select select "10"
